Goal: Navigation & Orientation: Find specific page/section

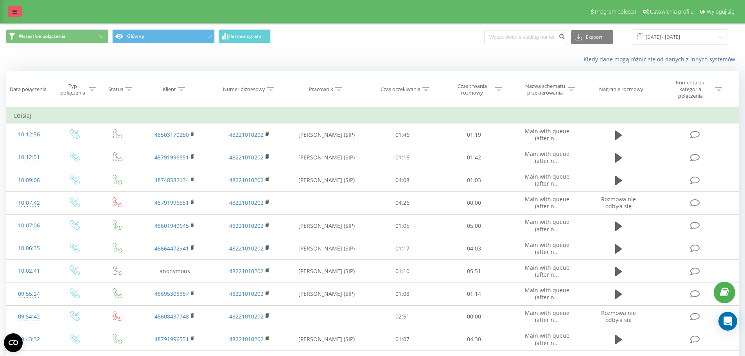
click at [20, 13] on link at bounding box center [15, 11] width 14 height 11
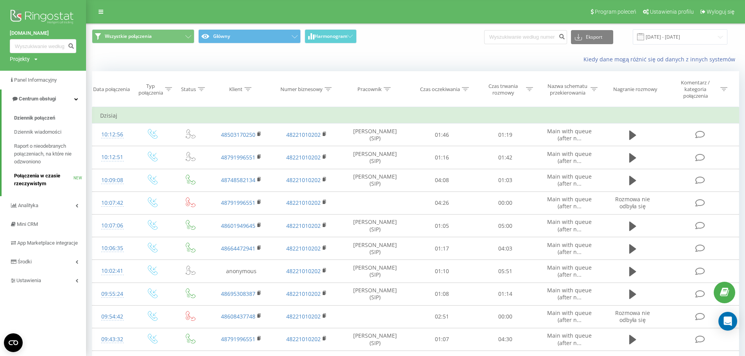
click at [44, 189] on link "Połączenia w czasie rzeczywistym NEW" at bounding box center [50, 180] width 72 height 22
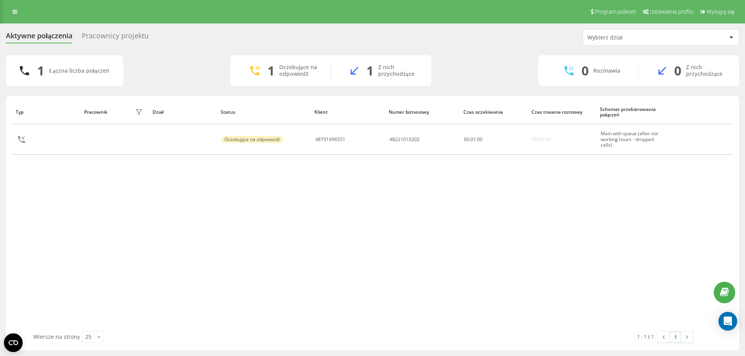
click at [139, 33] on div "Pracownicy projektu" at bounding box center [115, 38] width 67 height 12
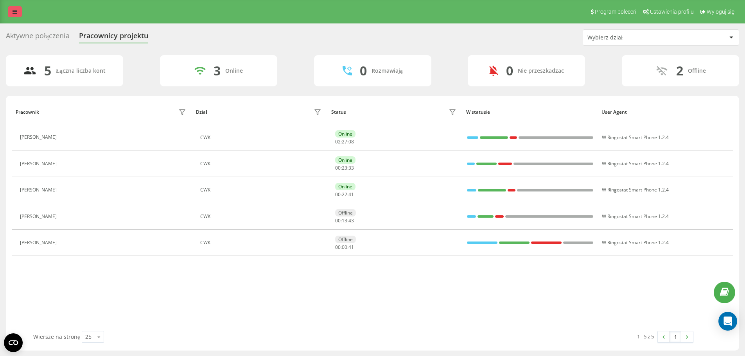
click at [15, 14] on icon at bounding box center [15, 11] width 5 height 5
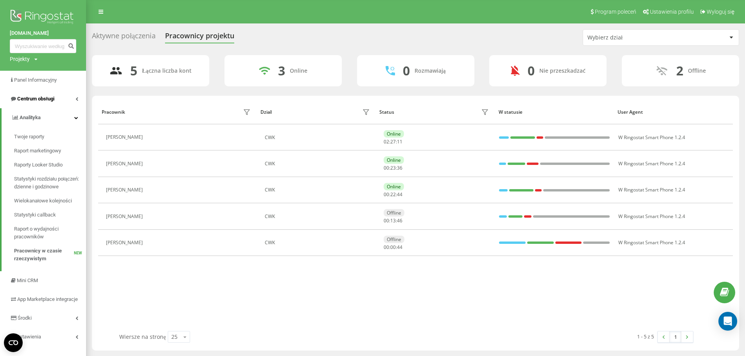
click at [75, 106] on link "Centrum obsługi" at bounding box center [43, 99] width 86 height 19
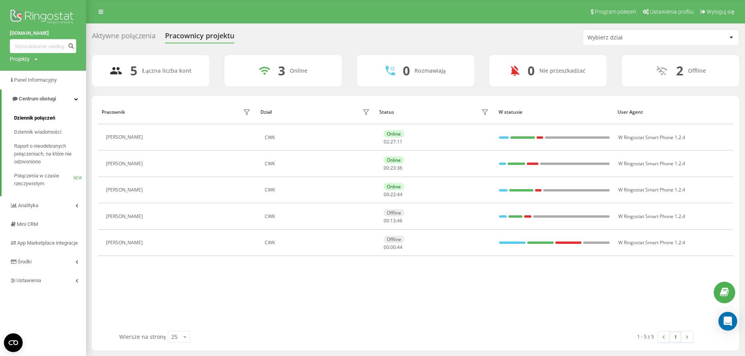
click at [60, 115] on link "Dziennik połączeń" at bounding box center [50, 118] width 72 height 14
